Goal: Transaction & Acquisition: Purchase product/service

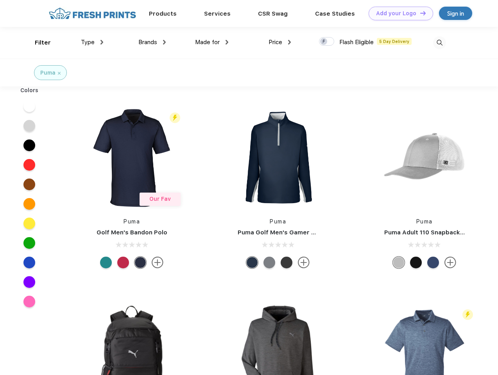
click at [398, 13] on link "Add your Logo Design Tool" at bounding box center [401, 14] width 65 height 14
click at [0, 0] on div "Design Tool" at bounding box center [0, 0] width 0 height 0
click at [419, 13] on link "Add your Logo Design Tool" at bounding box center [401, 14] width 65 height 14
click at [38, 43] on div "Filter" at bounding box center [43, 42] width 16 height 9
click at [92, 42] on span "Type" at bounding box center [88, 42] width 14 height 7
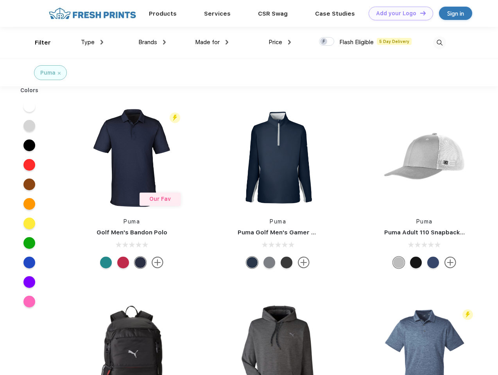
click at [152, 42] on span "Brands" at bounding box center [147, 42] width 19 height 7
click at [212, 42] on span "Made for" at bounding box center [207, 42] width 25 height 7
click at [280, 42] on span "Price" at bounding box center [276, 42] width 14 height 7
click at [327, 42] on div at bounding box center [326, 41] width 15 height 9
click at [324, 42] on input "checkbox" at bounding box center [321, 39] width 5 height 5
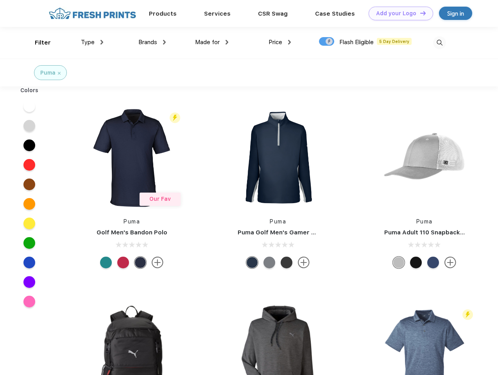
click at [439, 43] on img at bounding box center [439, 42] width 13 height 13
